Goal: Task Accomplishment & Management: Manage account settings

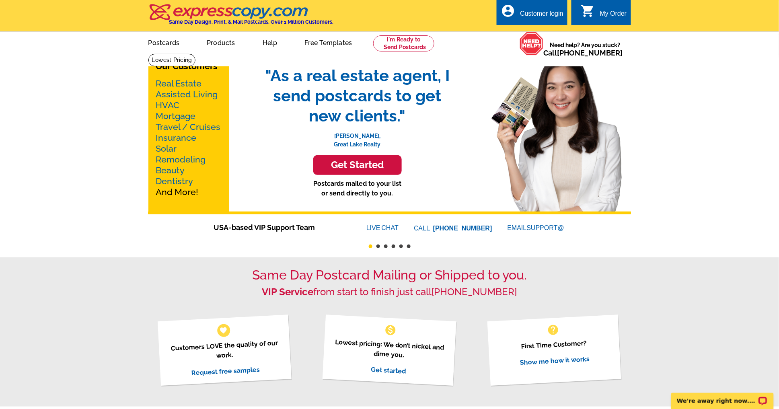
click at [547, 14] on div "Customer login" at bounding box center [541, 15] width 43 height 11
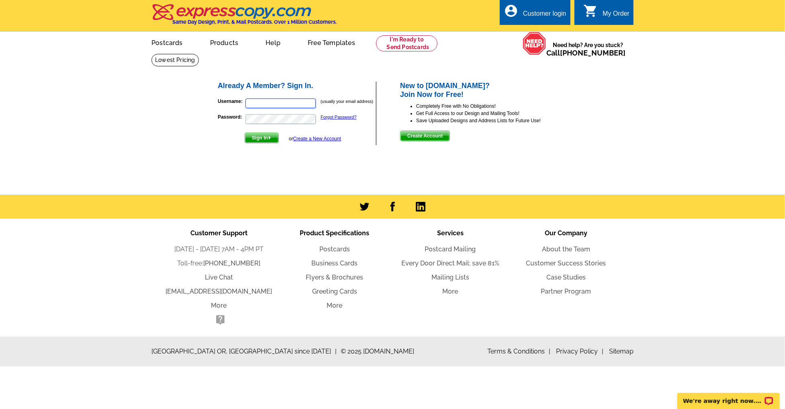
type input "[PERSON_NAME][EMAIL_ADDRESS][DOMAIN_NAME]"
click at [258, 137] on span "Sign In" at bounding box center [261, 138] width 33 height 10
